Goal: Task Accomplishment & Management: Complete application form

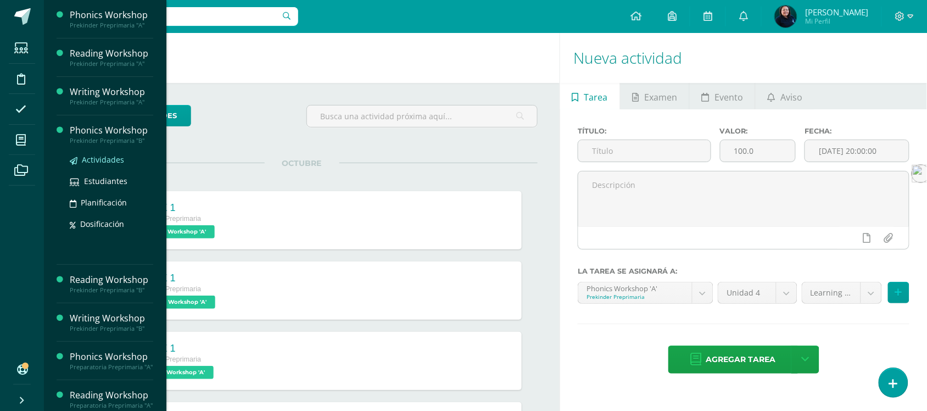
click at [94, 160] on span "Actividades" at bounding box center [103, 159] width 42 height 10
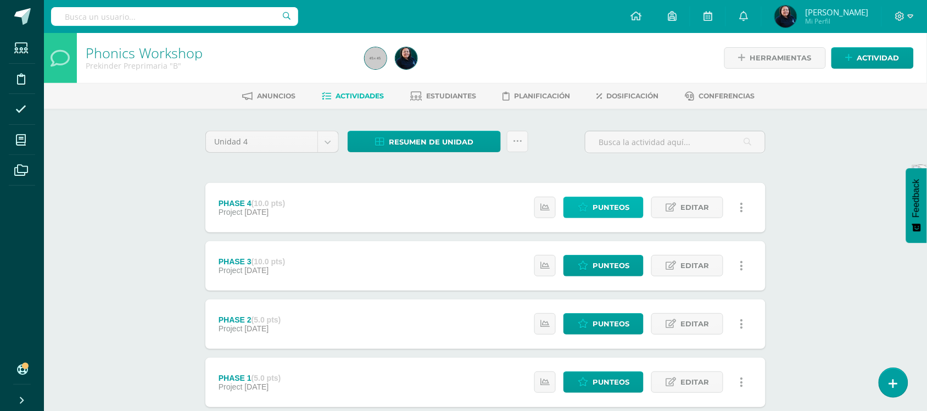
click at [608, 209] on span "Punteos" at bounding box center [611, 207] width 37 height 20
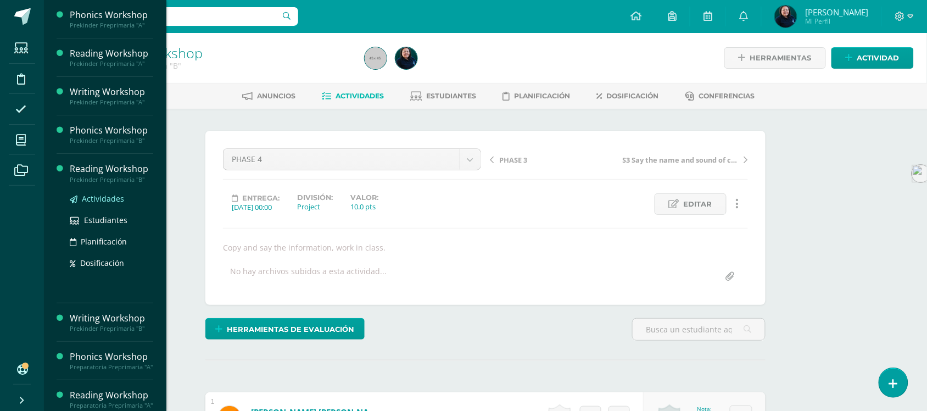
click at [93, 199] on span "Actividades" at bounding box center [103, 198] width 42 height 10
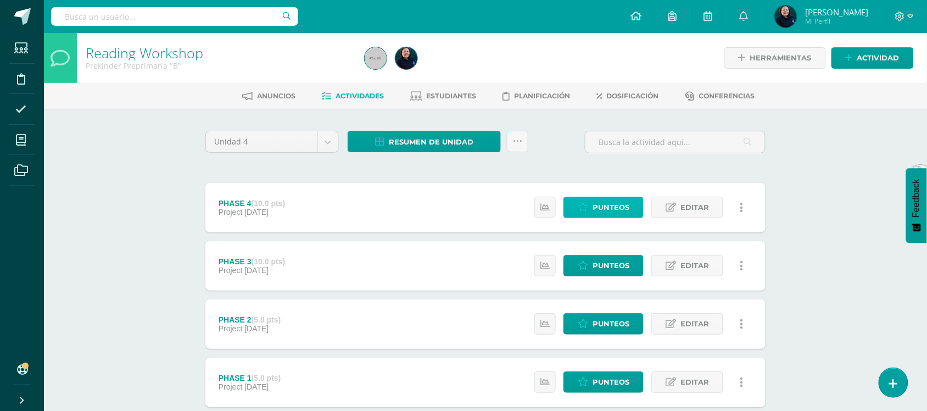
click at [606, 204] on span "Punteos" at bounding box center [611, 207] width 37 height 20
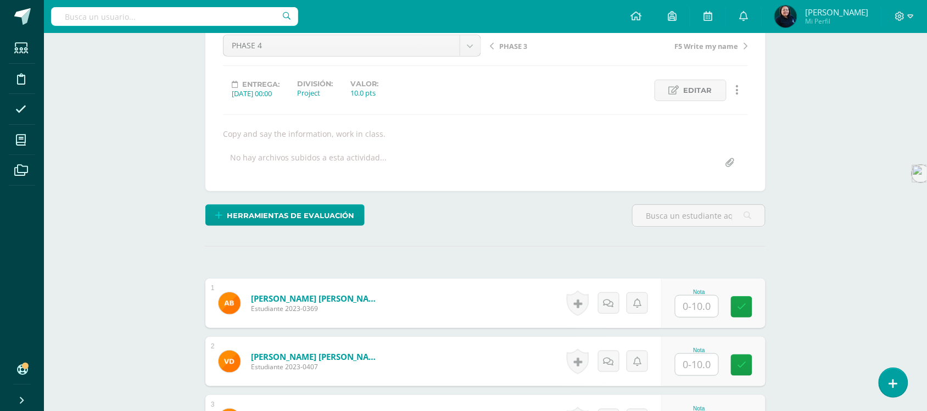
scroll to position [114, 0]
click at [695, 305] on input "text" at bounding box center [697, 305] width 43 height 21
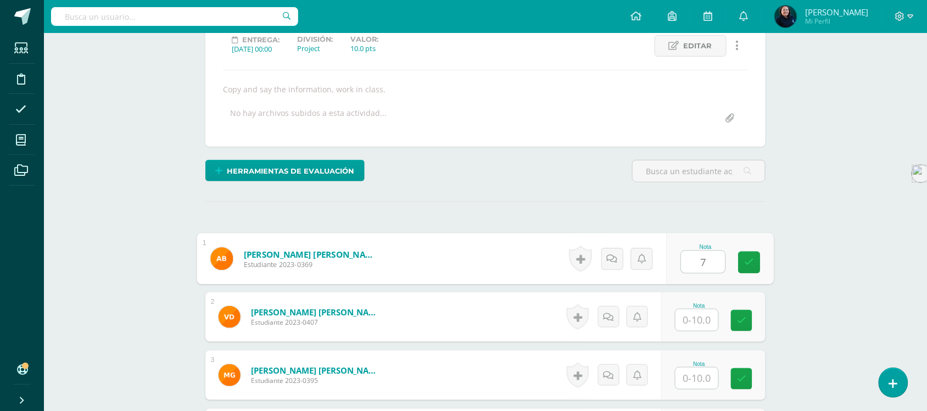
scroll to position [183, 0]
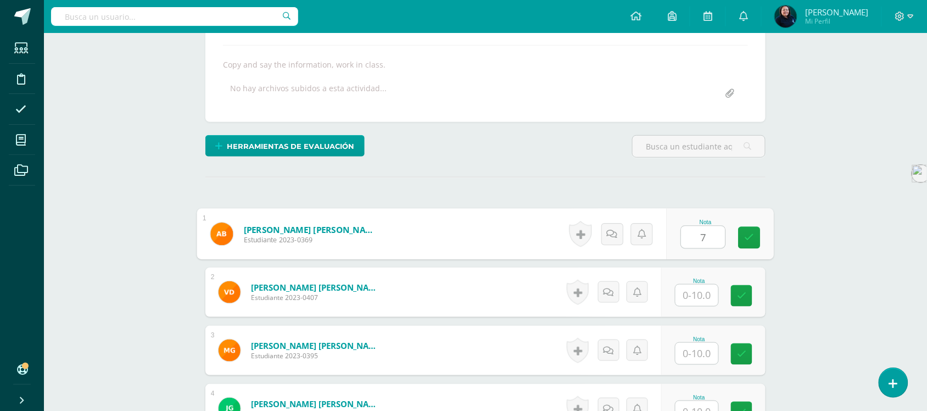
type input "7"
click at [698, 294] on input "text" at bounding box center [697, 295] width 43 height 21
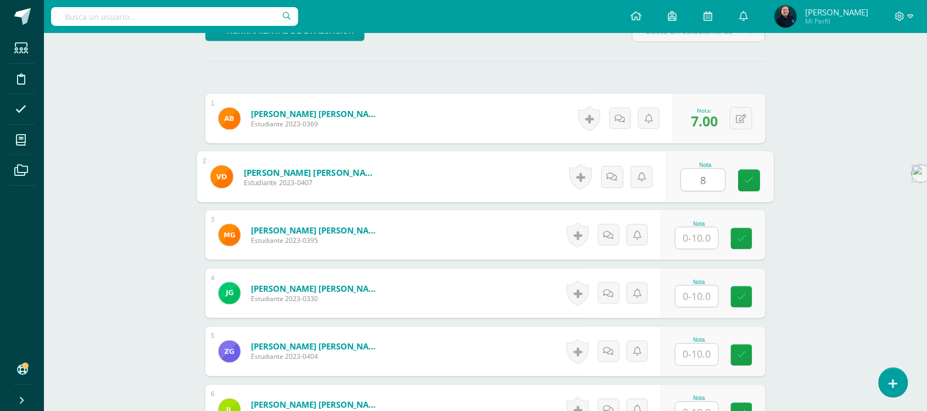
scroll to position [320, 0]
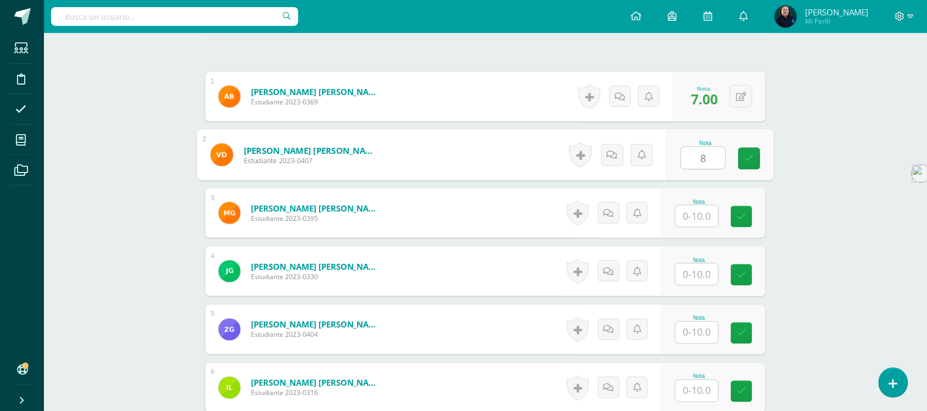
type input "8"
click at [699, 210] on input "text" at bounding box center [697, 215] width 43 height 21
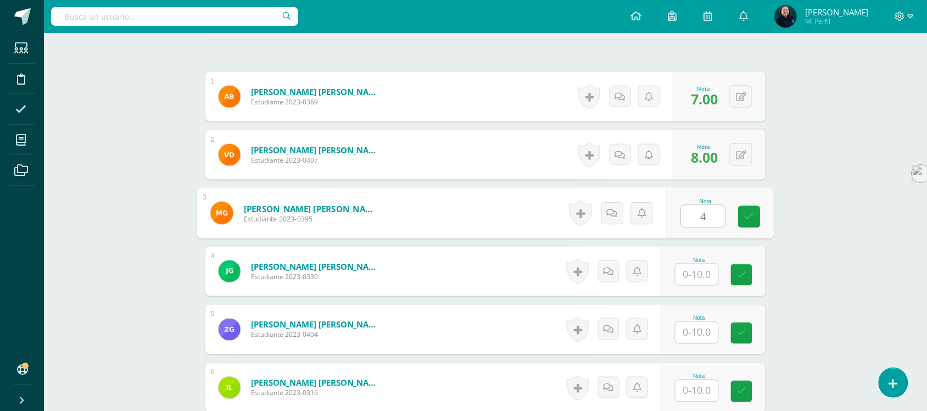
type input "4"
click at [707, 274] on input "text" at bounding box center [697, 274] width 43 height 21
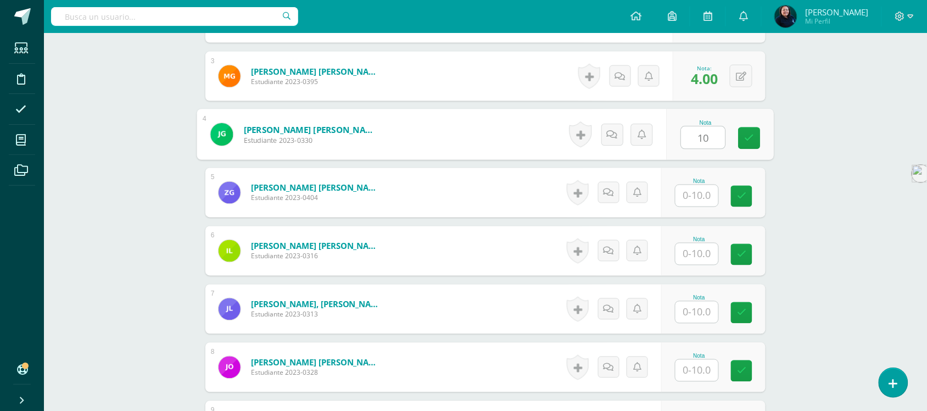
scroll to position [458, 0]
type input "10"
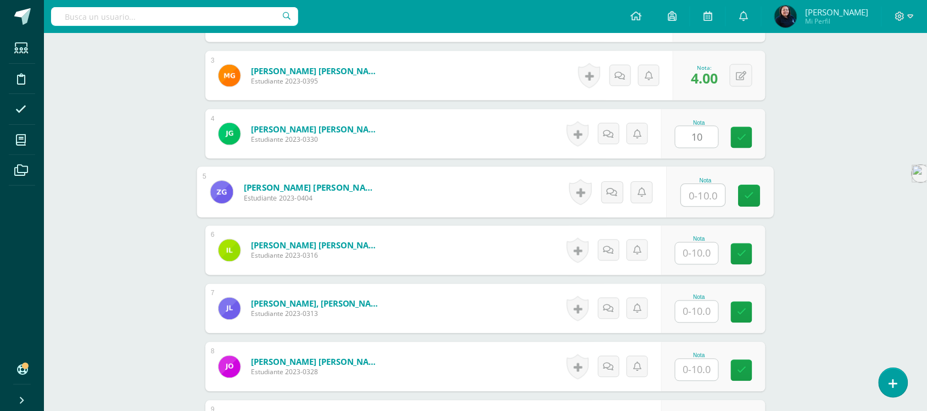
click at [698, 190] on input "text" at bounding box center [704, 196] width 44 height 22
type input "7"
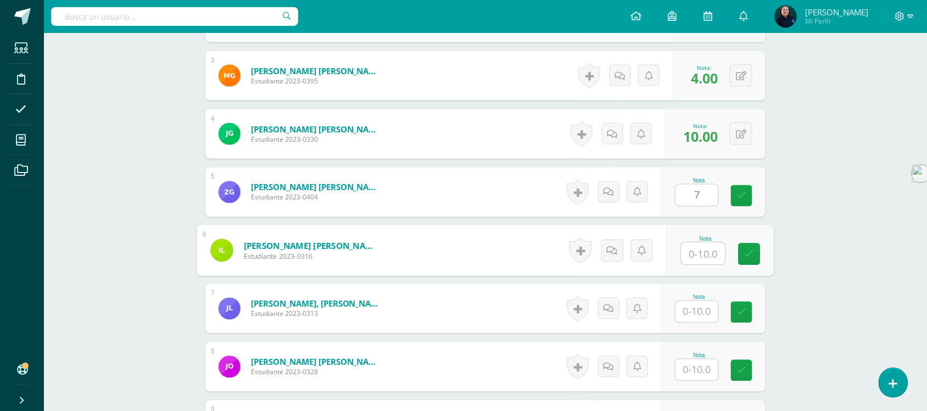
click at [699, 245] on input "text" at bounding box center [704, 254] width 44 height 22
type input "10"
click at [699, 308] on input "text" at bounding box center [697, 311] width 43 height 21
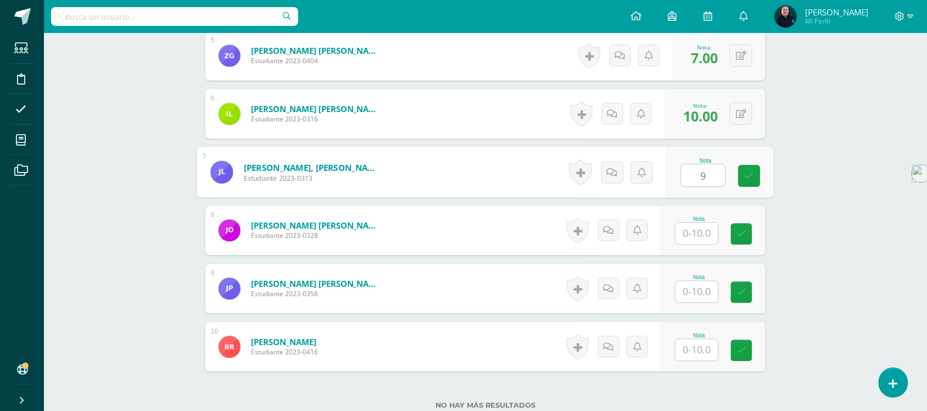
scroll to position [595, 0]
type input "9"
click at [699, 231] on input "text" at bounding box center [697, 232] width 43 height 21
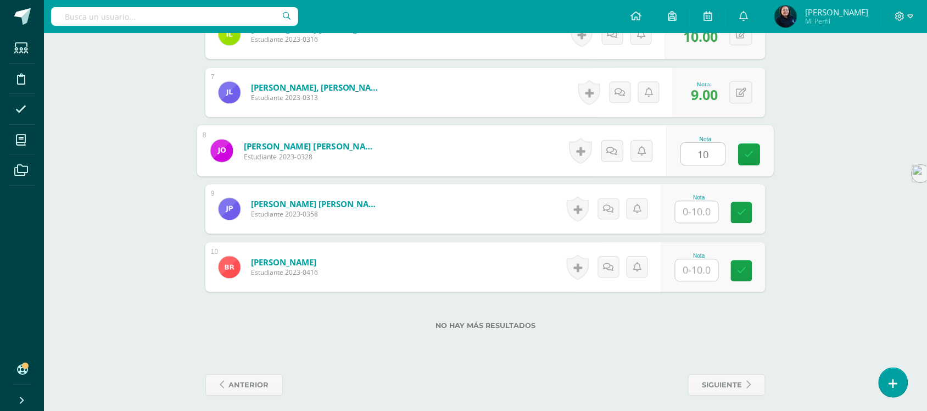
scroll to position [680, 0]
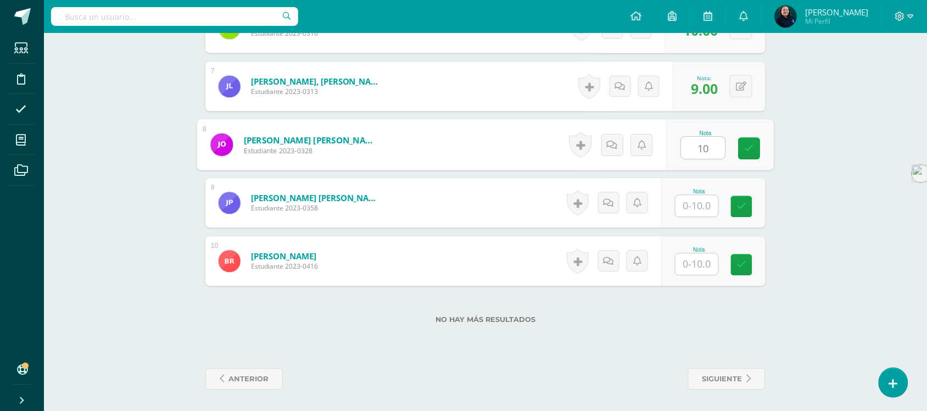
type input "10"
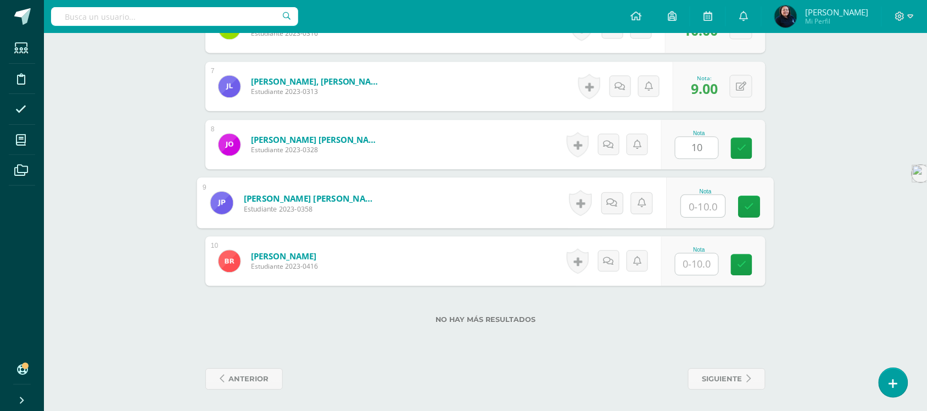
click at [699, 202] on input "text" at bounding box center [704, 206] width 44 height 22
type input "10"
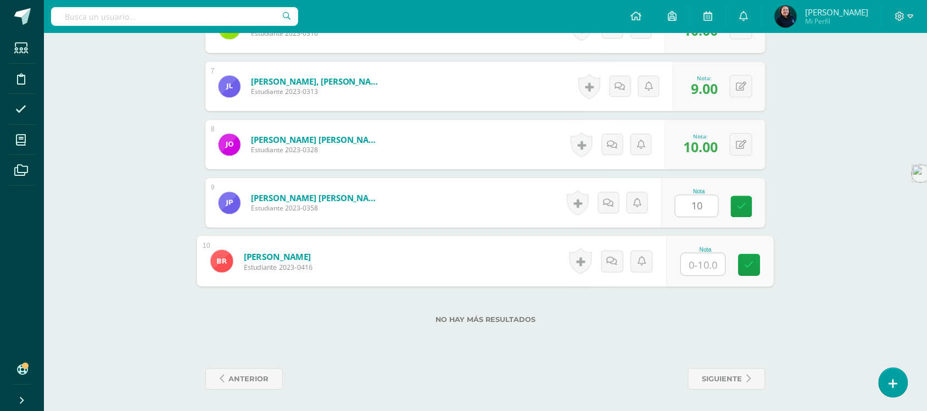
click at [692, 264] on input "text" at bounding box center [704, 264] width 44 height 22
type input "5"
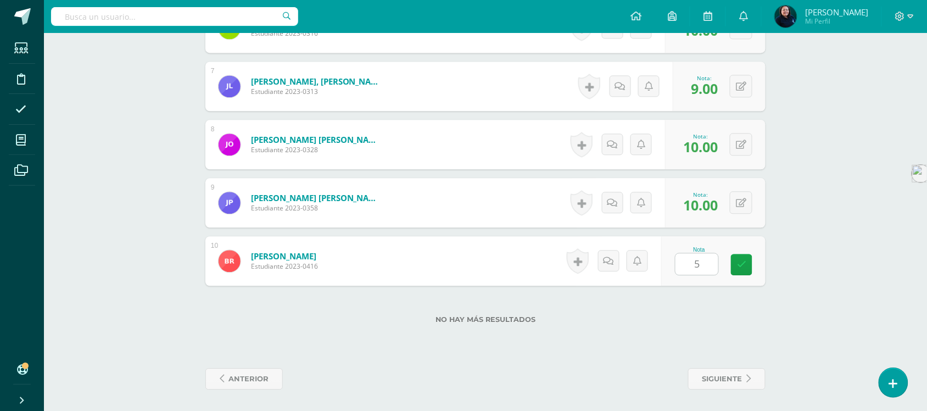
click at [702, 320] on label "No hay más resultados" at bounding box center [485, 319] width 560 height 8
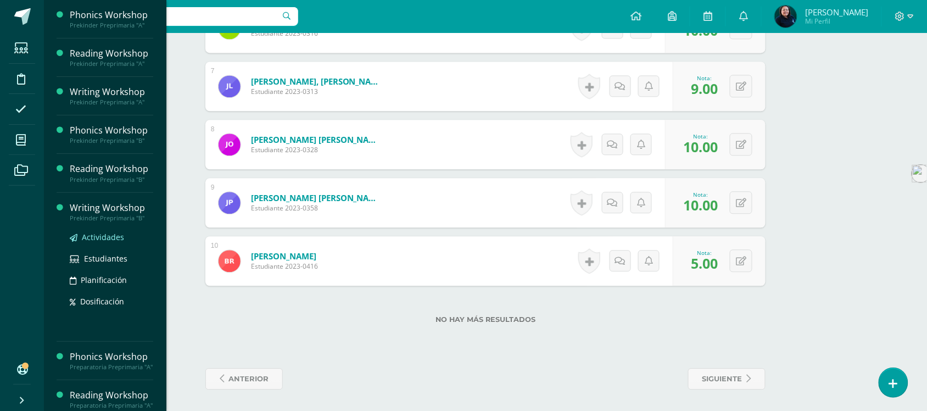
click at [99, 233] on span "Actividades" at bounding box center [103, 237] width 42 height 10
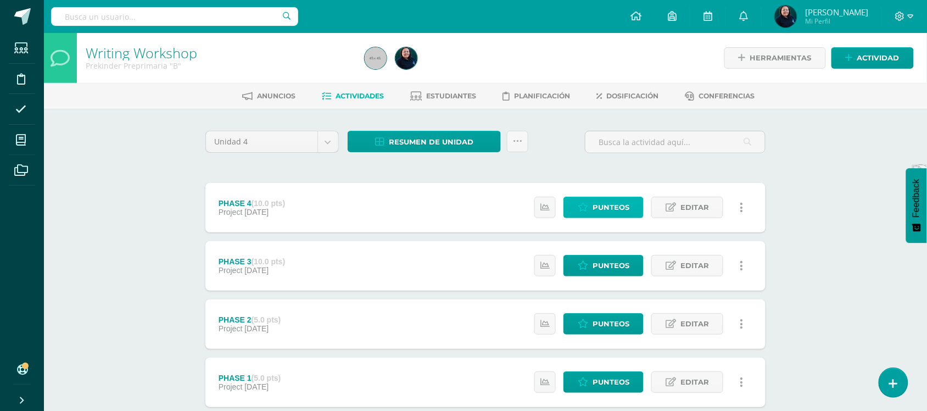
click at [601, 207] on span "Punteos" at bounding box center [611, 207] width 37 height 20
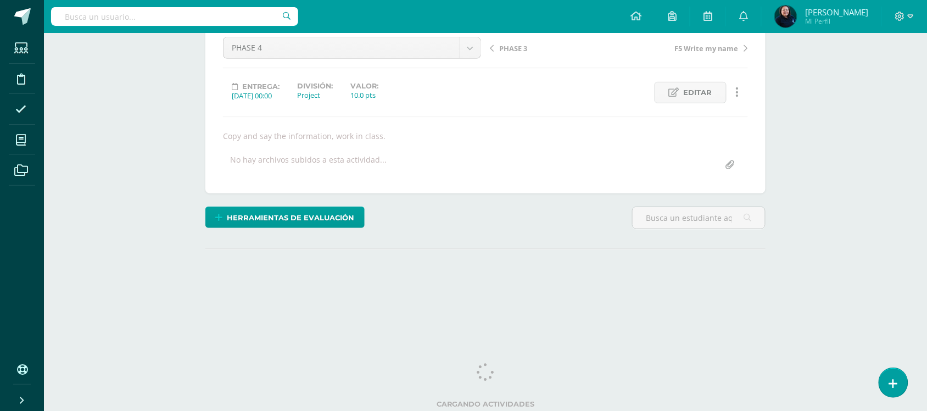
scroll to position [113, 0]
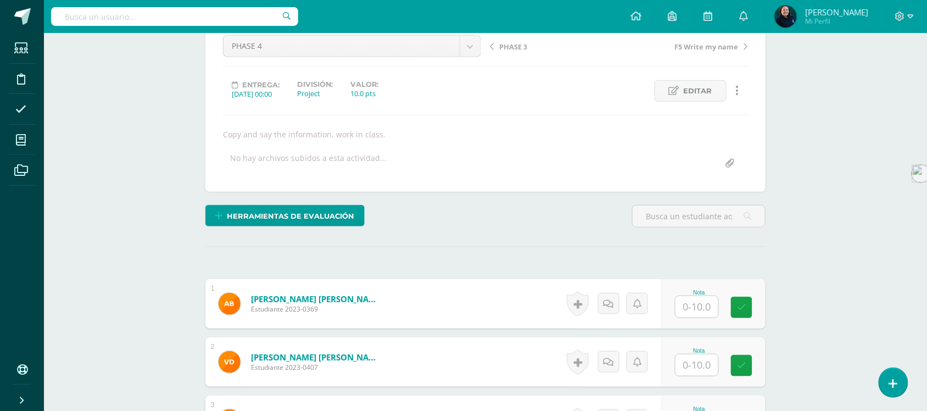
click at [695, 309] on input "text" at bounding box center [697, 306] width 43 height 21
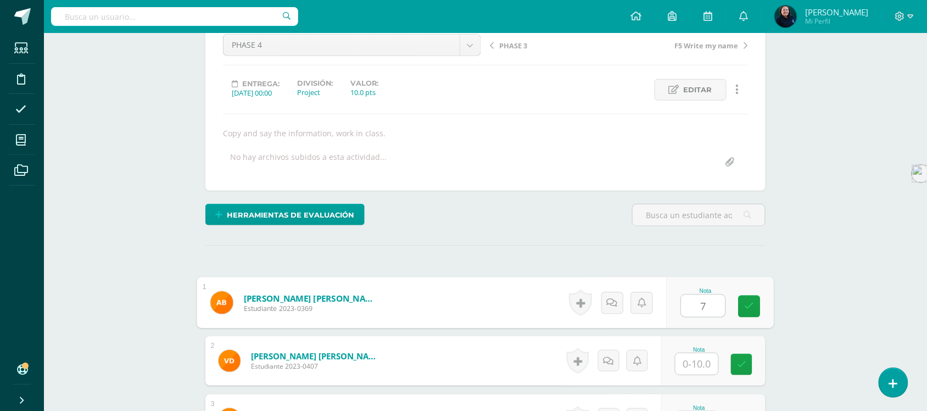
scroll to position [183, 0]
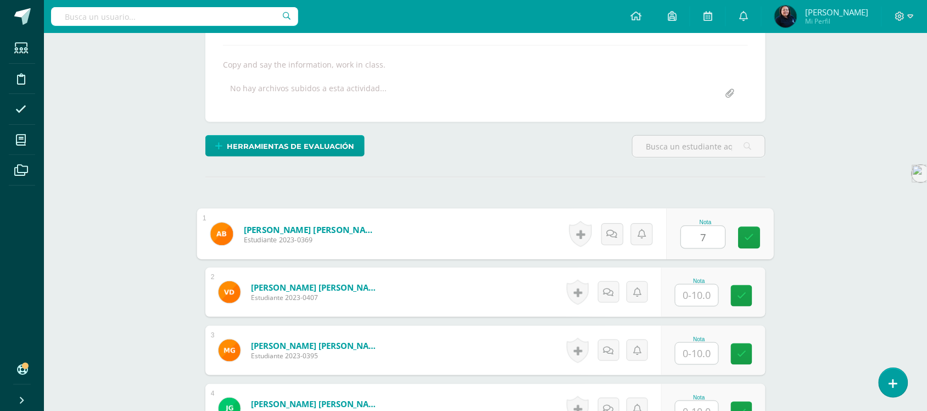
type input "7"
click at [701, 295] on input "text" at bounding box center [697, 295] width 43 height 21
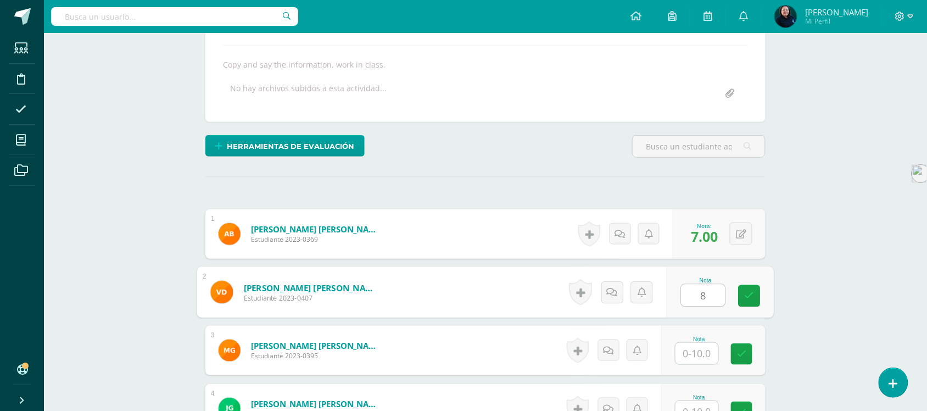
type input "8"
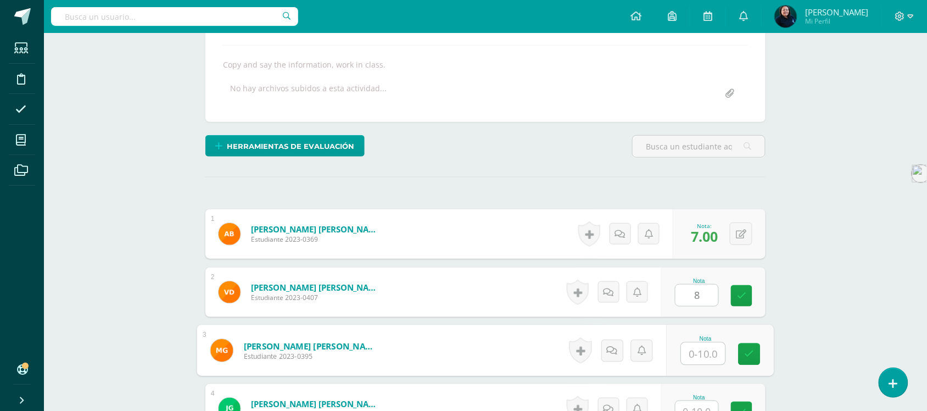
click at [688, 355] on input "text" at bounding box center [704, 354] width 44 height 22
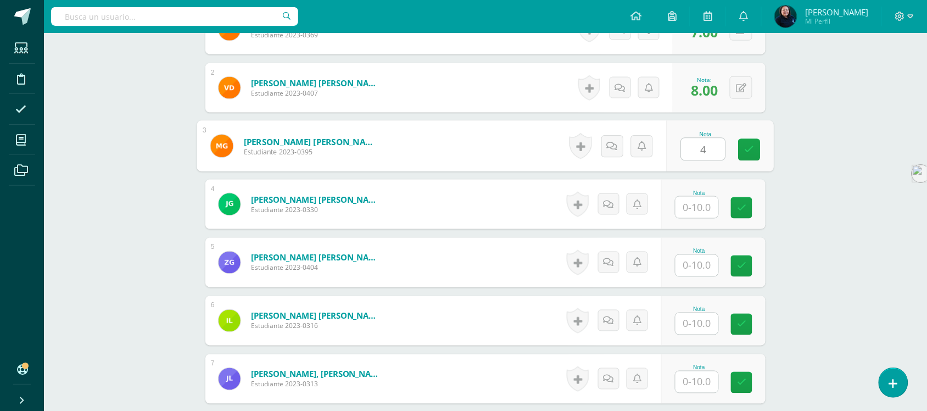
scroll to position [389, 0]
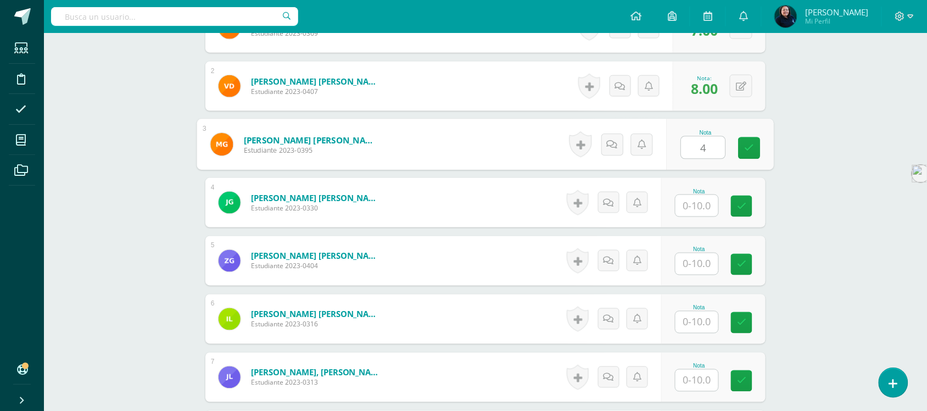
type input "4"
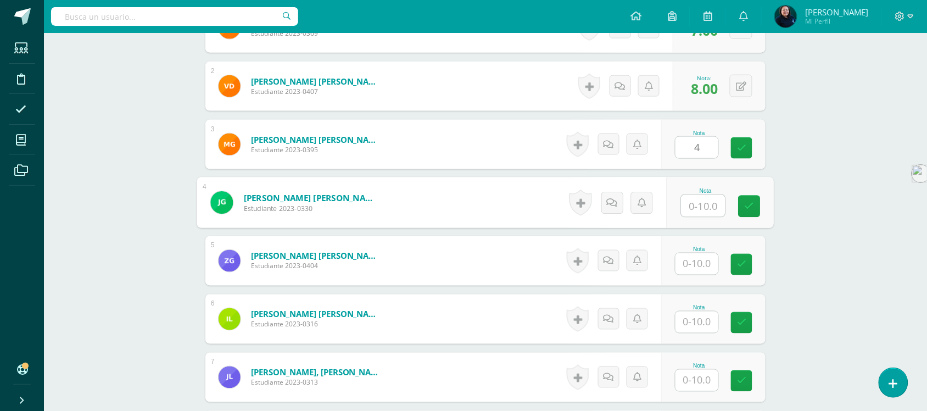
click at [696, 208] on input "text" at bounding box center [704, 206] width 44 height 22
type input "10"
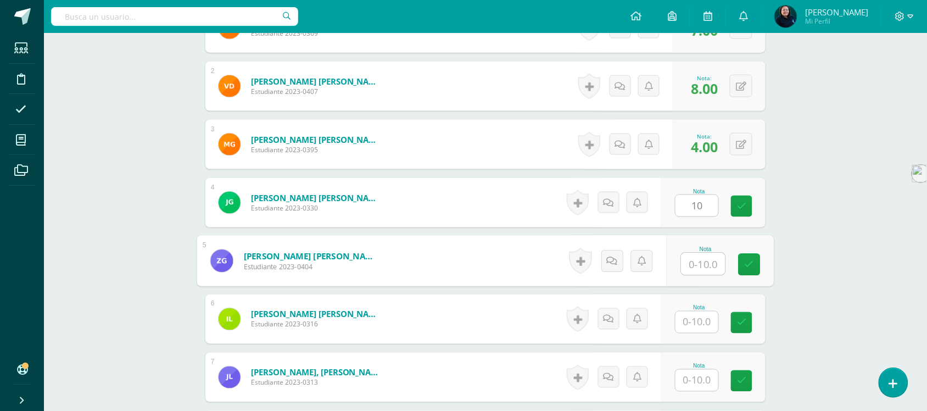
click at [698, 263] on input "text" at bounding box center [704, 264] width 44 height 22
type input "7"
click at [698, 319] on input "text" at bounding box center [697, 321] width 43 height 21
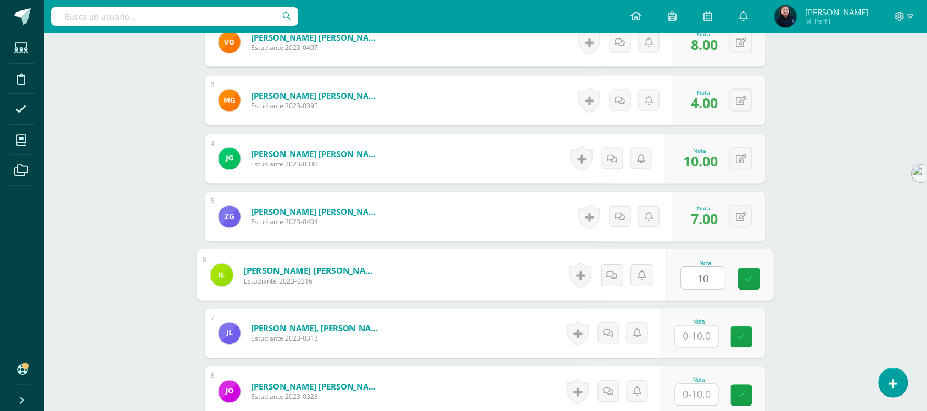
scroll to position [458, 0]
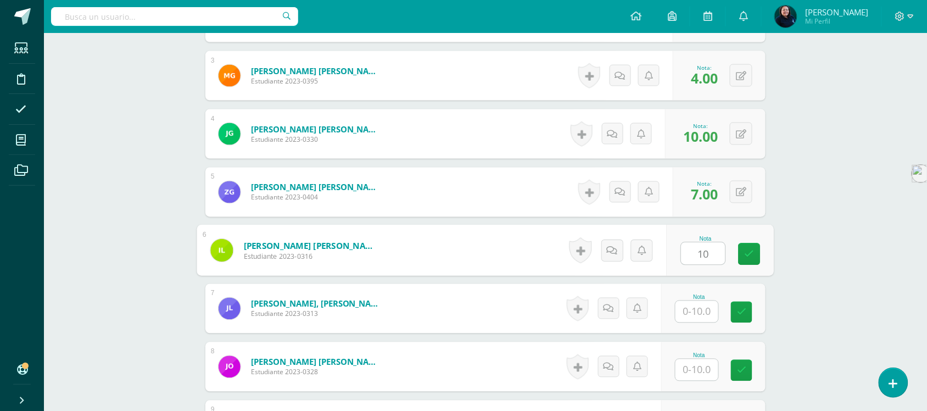
type input "10"
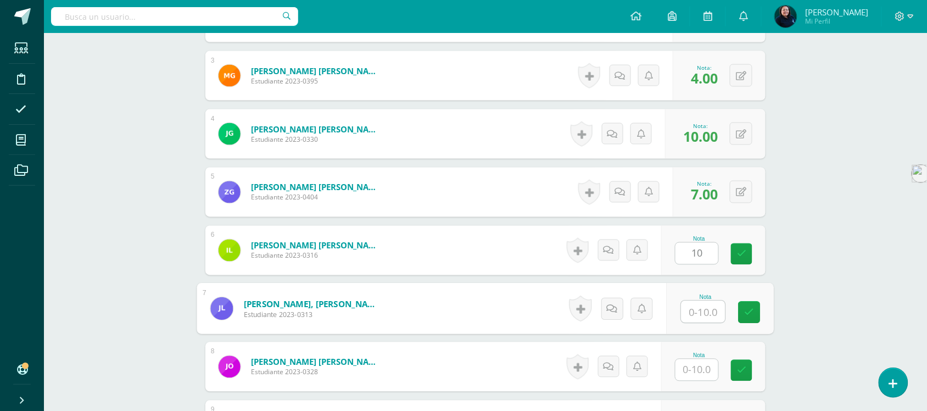
click at [701, 306] on input "text" at bounding box center [704, 312] width 44 height 22
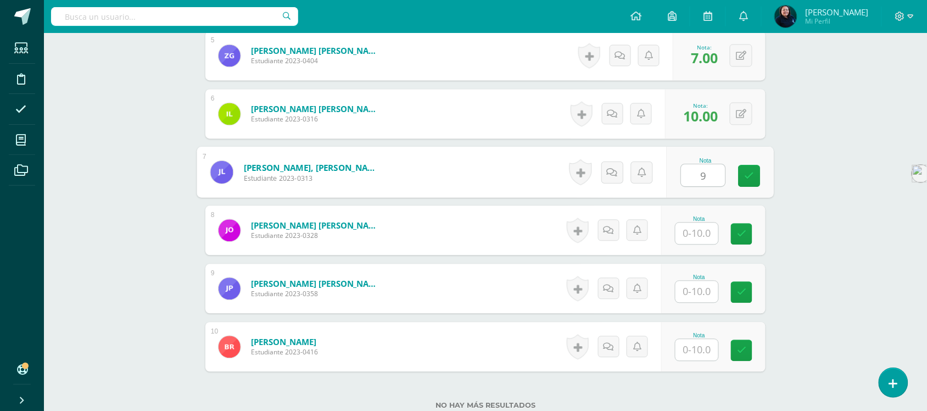
scroll to position [595, 0]
type input "9"
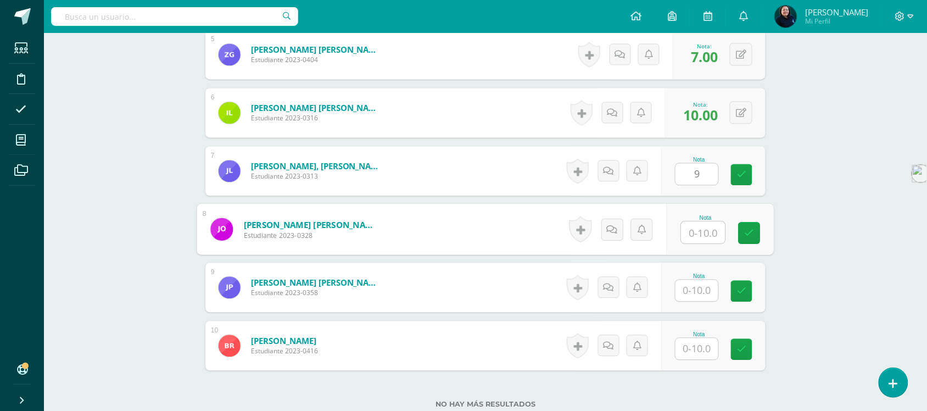
click at [698, 230] on input "text" at bounding box center [704, 233] width 44 height 22
type input "10"
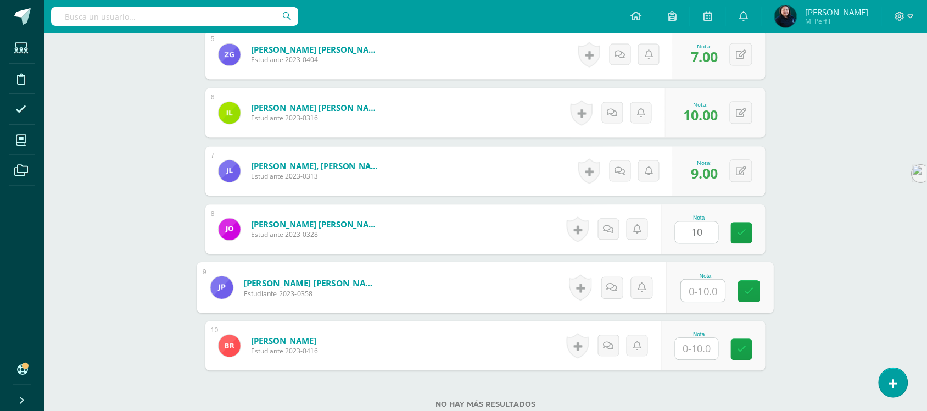
click at [701, 288] on input "text" at bounding box center [704, 291] width 44 height 22
type input "5"
click at [710, 353] on input "text" at bounding box center [697, 348] width 43 height 21
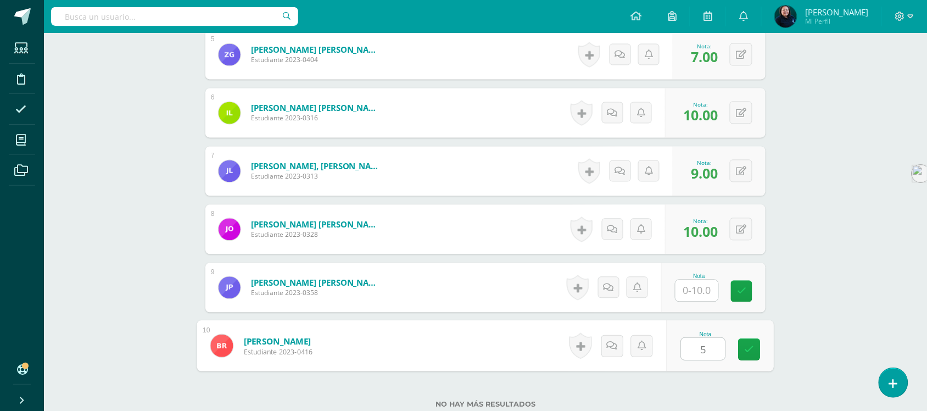
type input "5"
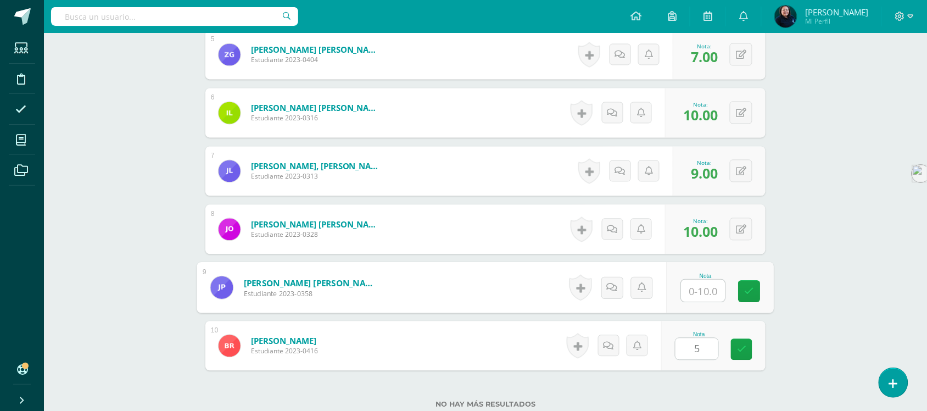
click at [697, 291] on input "text" at bounding box center [704, 291] width 44 height 22
type input "10"
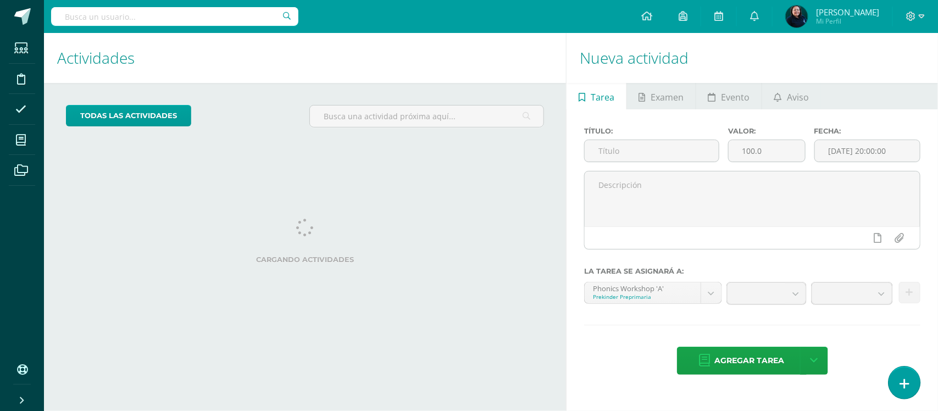
click at [902, 391] on link at bounding box center [903, 382] width 31 height 32
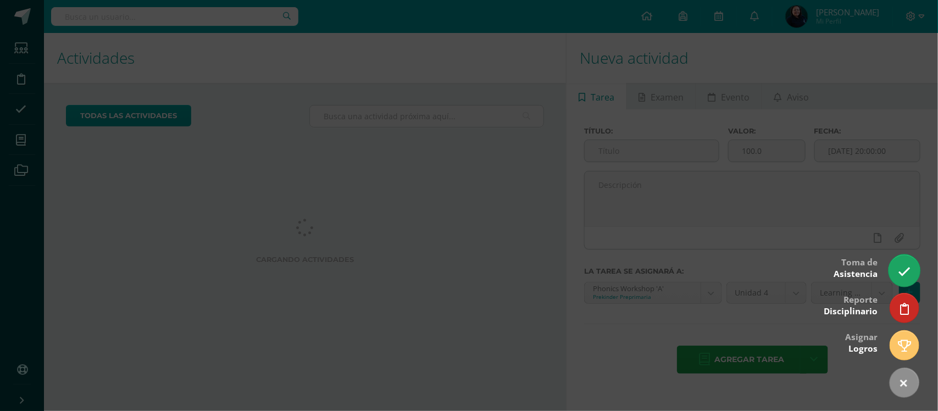
click at [900, 275] on icon at bounding box center [904, 271] width 13 height 13
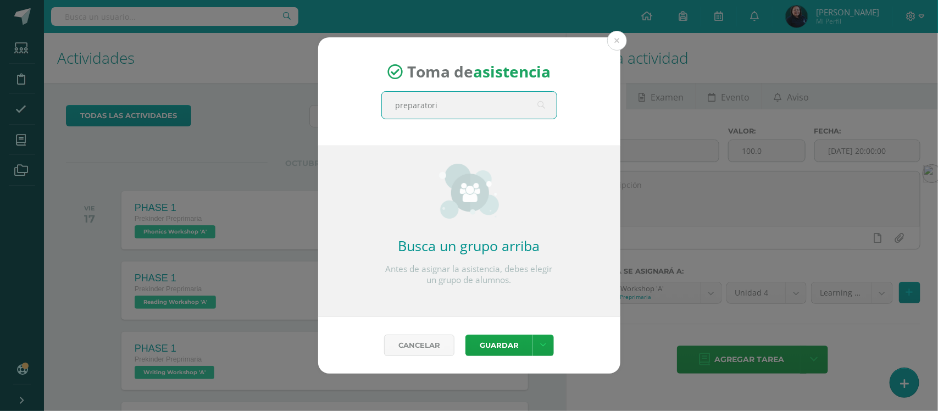
type input "preparatoria"
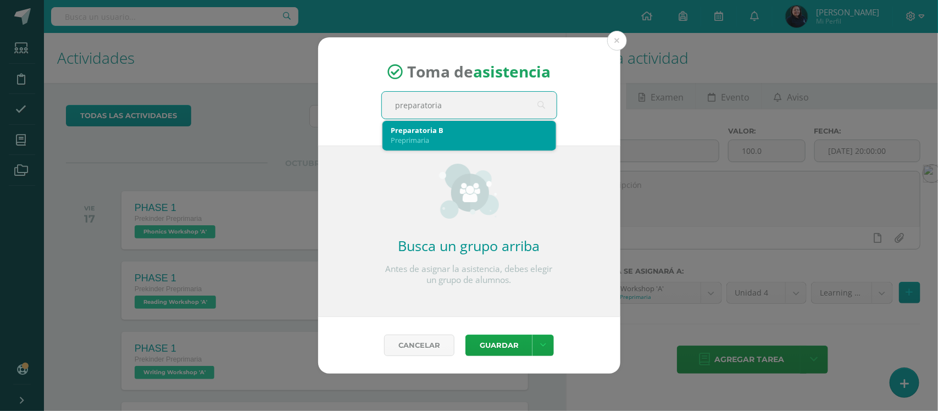
click at [417, 135] on div "Preprimaria" at bounding box center [469, 140] width 156 height 10
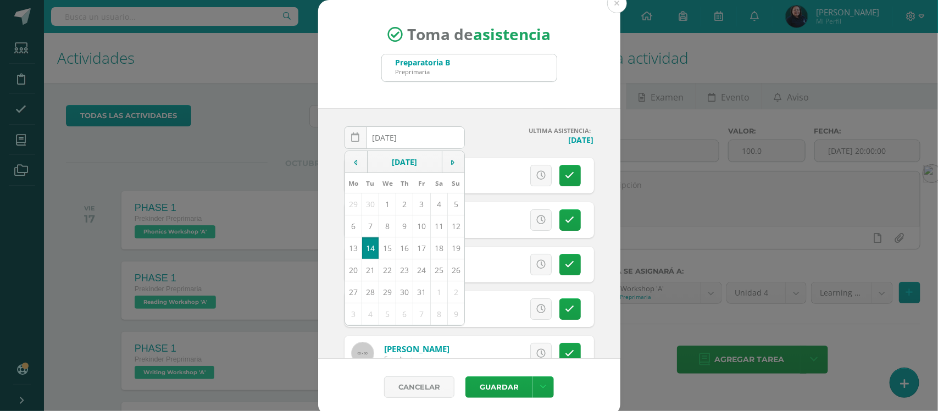
click at [470, 109] on div "2025-10-14 October, 2025 Mo Tu We Th Fr Sa Su 29 30 1 2 3 4 5 6 7 8 9 10 11 12 …" at bounding box center [469, 233] width 302 height 250
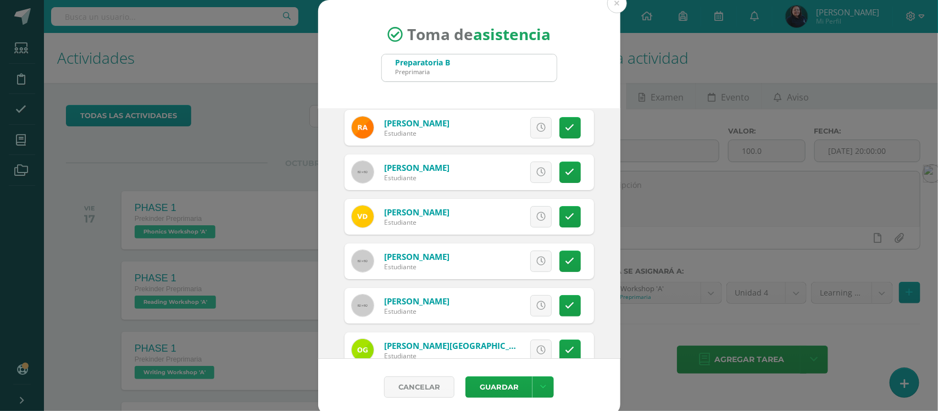
scroll to position [69, 0]
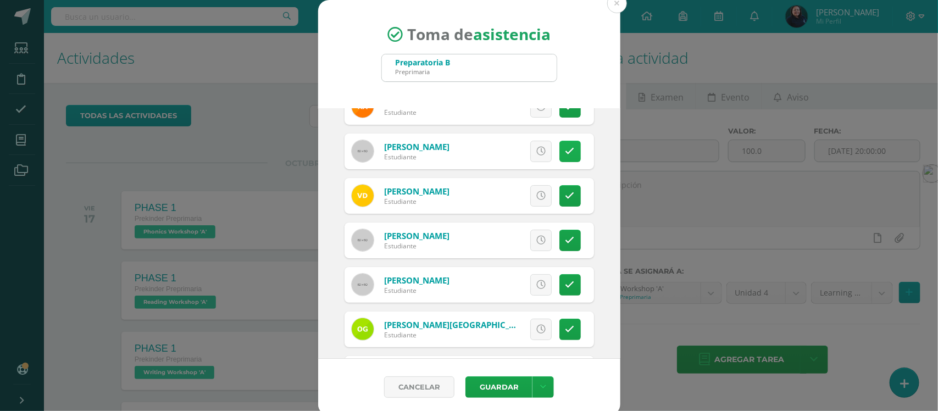
click at [565, 154] on icon at bounding box center [569, 151] width 9 height 9
click at [565, 198] on icon at bounding box center [569, 195] width 9 height 9
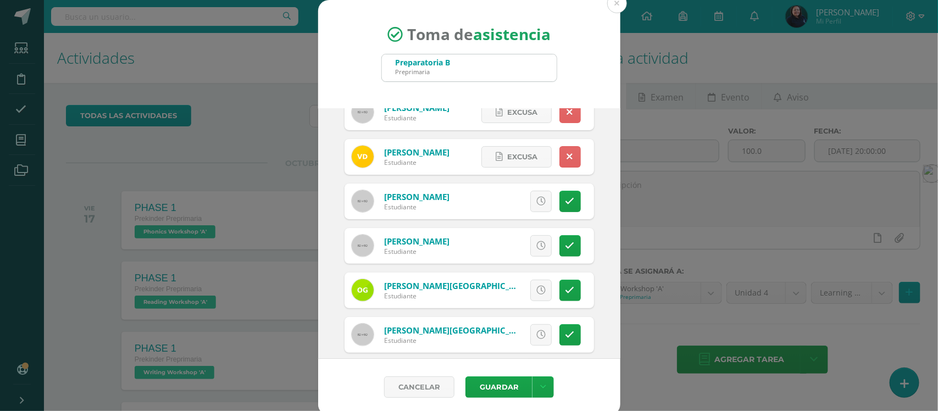
scroll to position [137, 0]
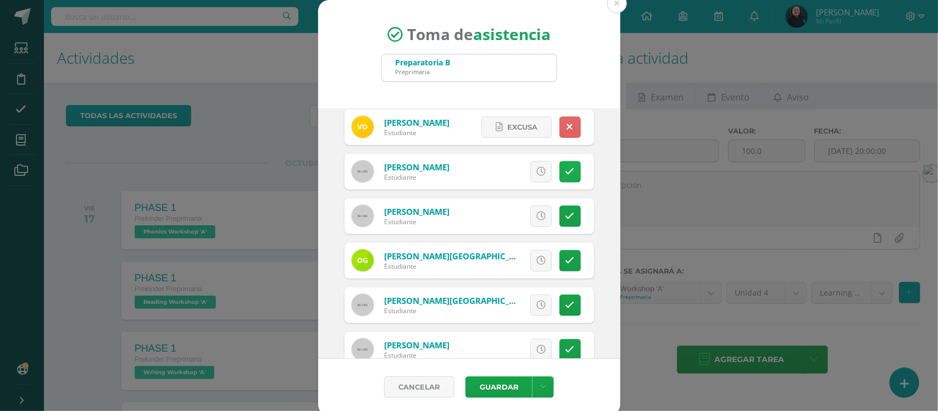
click at [565, 171] on icon at bounding box center [569, 171] width 9 height 9
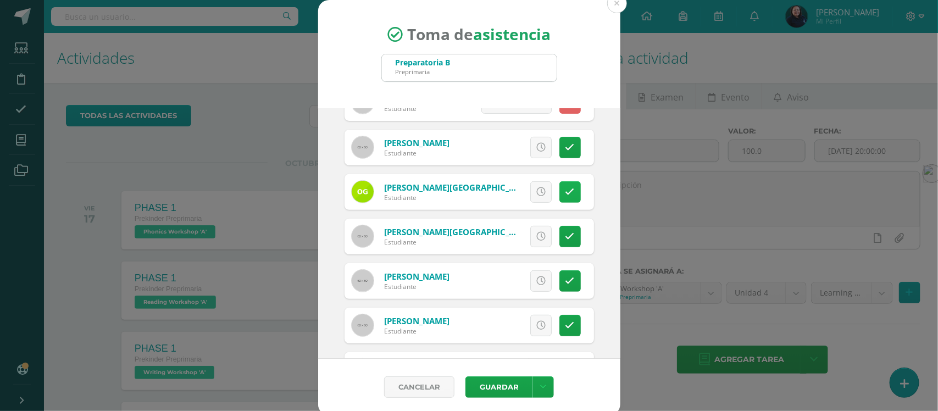
click at [565, 192] on icon at bounding box center [569, 191] width 9 height 9
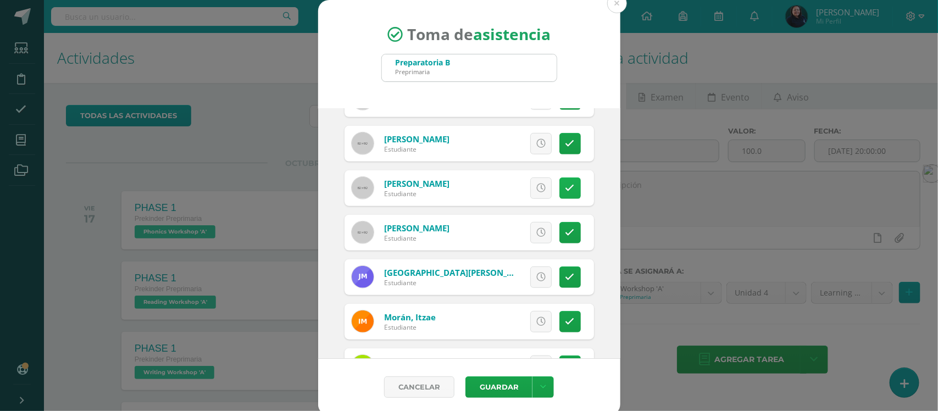
scroll to position [412, 0]
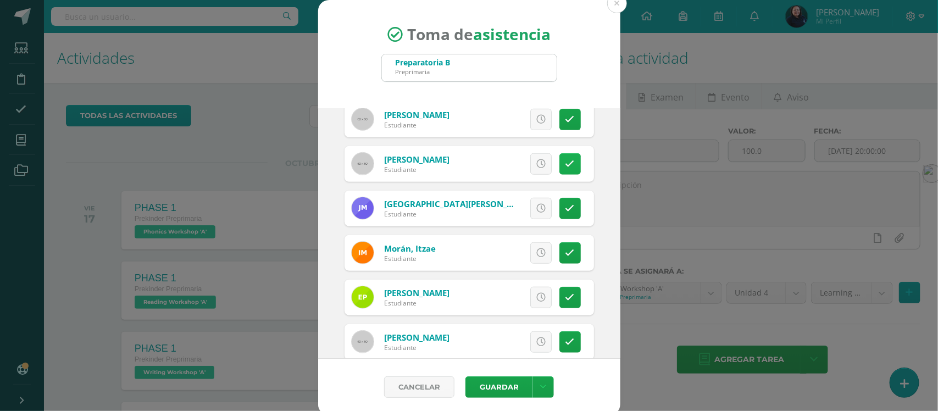
click at [565, 166] on icon at bounding box center [569, 163] width 9 height 9
click at [565, 207] on icon at bounding box center [569, 208] width 9 height 9
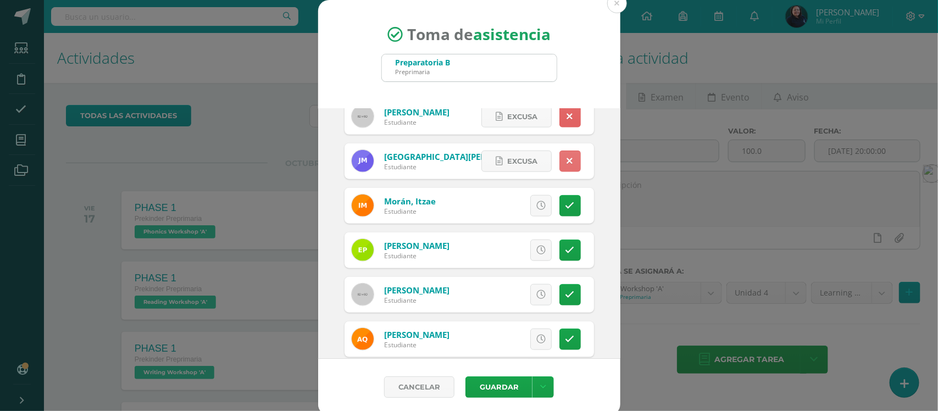
scroll to position [481, 0]
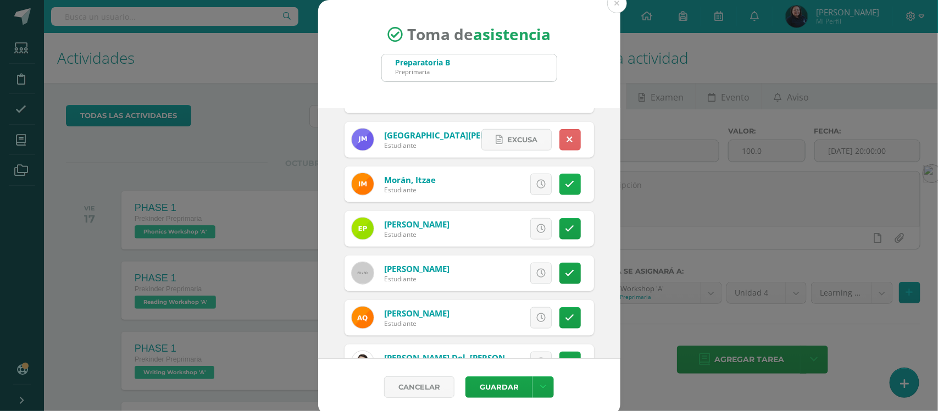
click at [565, 187] on icon at bounding box center [569, 184] width 9 height 9
click at [565, 228] on icon at bounding box center [569, 228] width 9 height 9
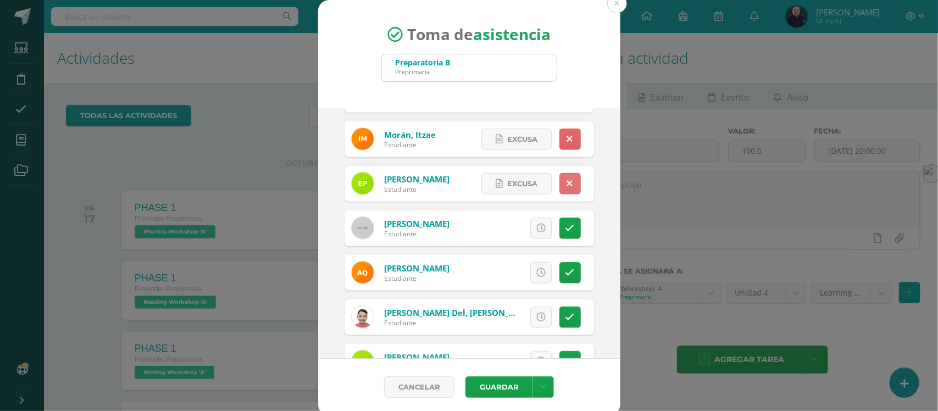
scroll to position [549, 0]
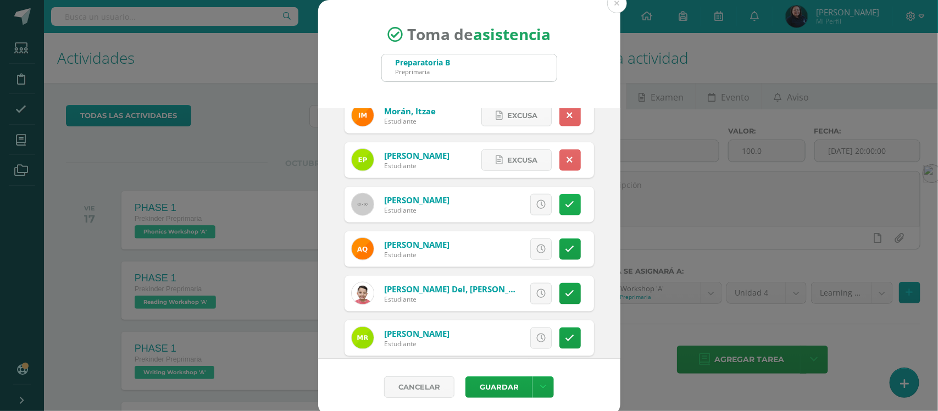
click at [565, 205] on icon at bounding box center [569, 204] width 9 height 9
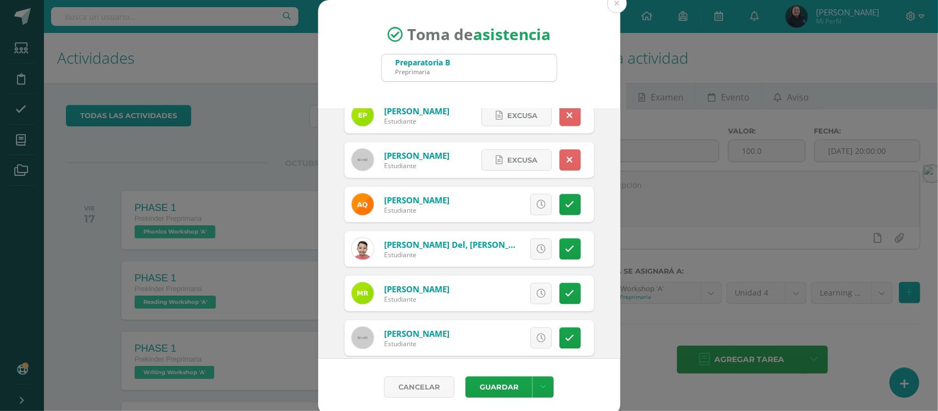
scroll to position [618, 0]
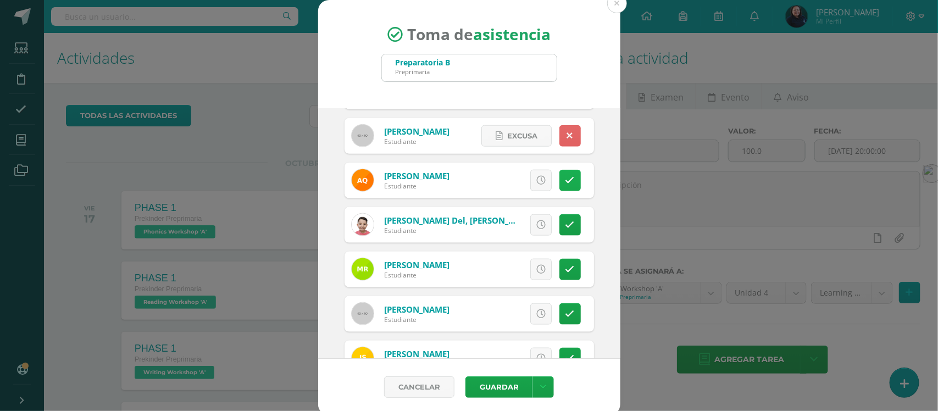
click at [565, 177] on icon at bounding box center [569, 180] width 9 height 9
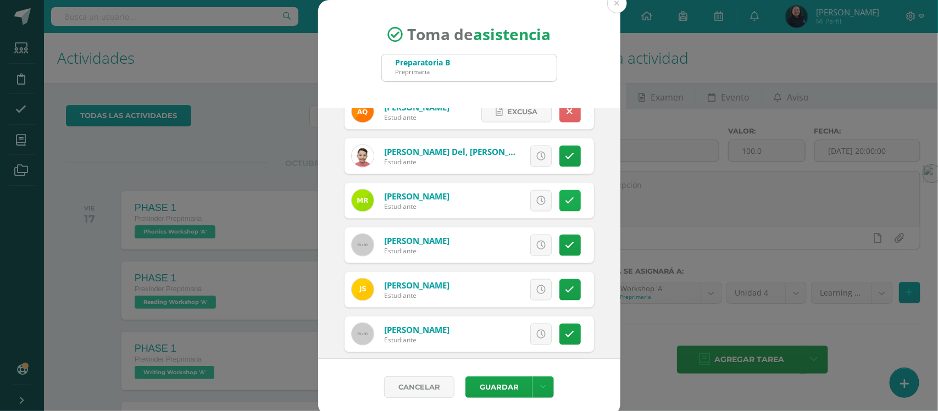
click at [565, 201] on icon at bounding box center [569, 200] width 9 height 9
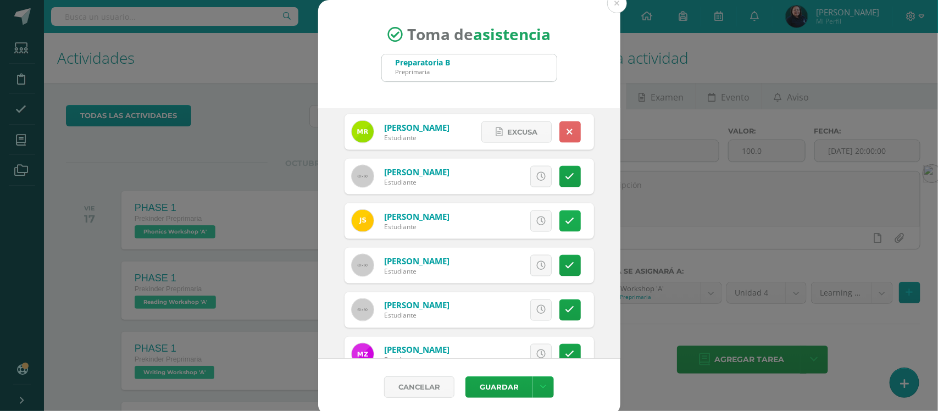
click at [565, 221] on icon at bounding box center [569, 220] width 9 height 9
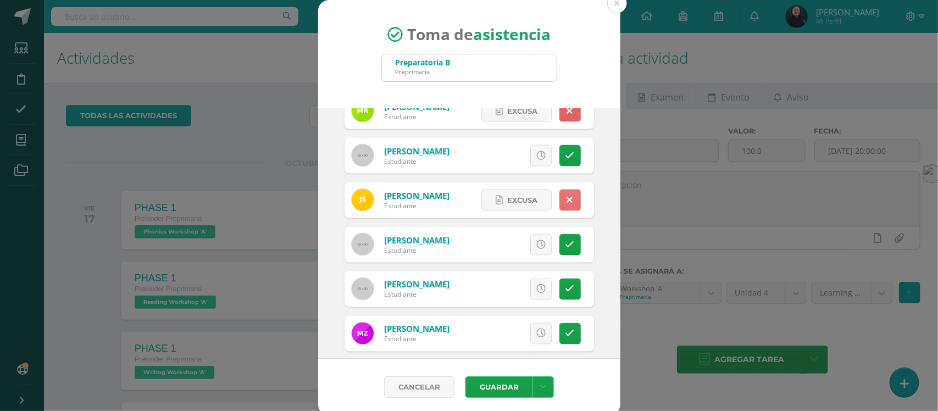
scroll to position [787, 0]
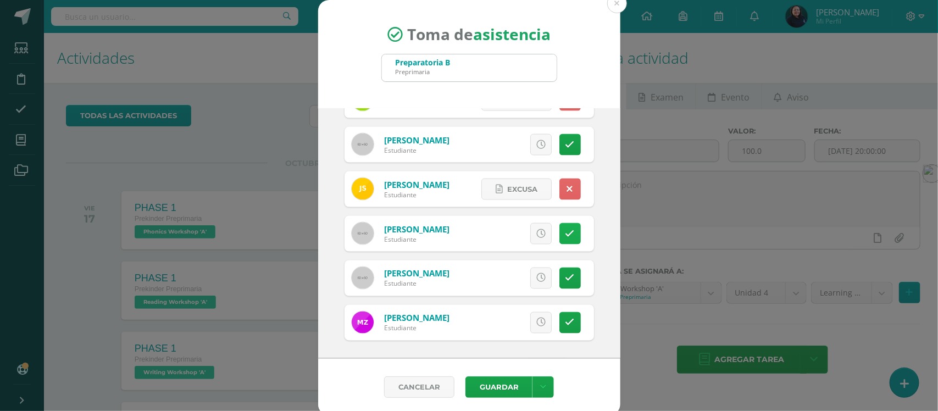
click at [565, 233] on icon at bounding box center [569, 233] width 9 height 9
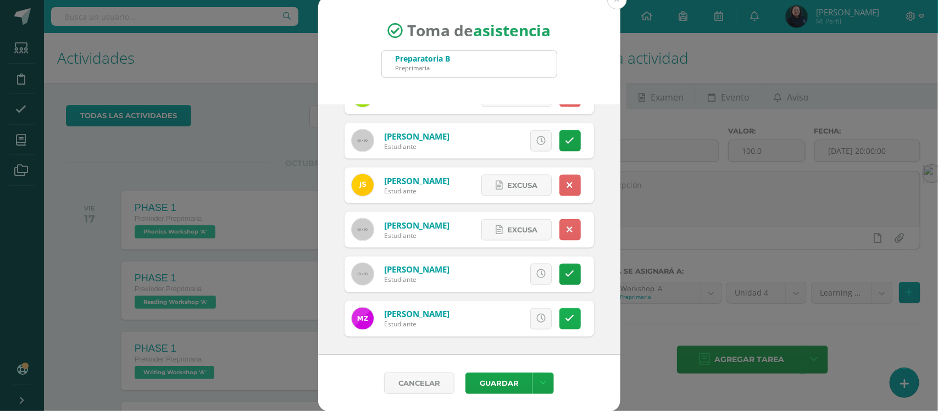
click at [565, 319] on icon at bounding box center [569, 318] width 9 height 9
click at [495, 380] on button "Guardar" at bounding box center [498, 382] width 67 height 21
